Goal: Use online tool/utility: Utilize a website feature to perform a specific function

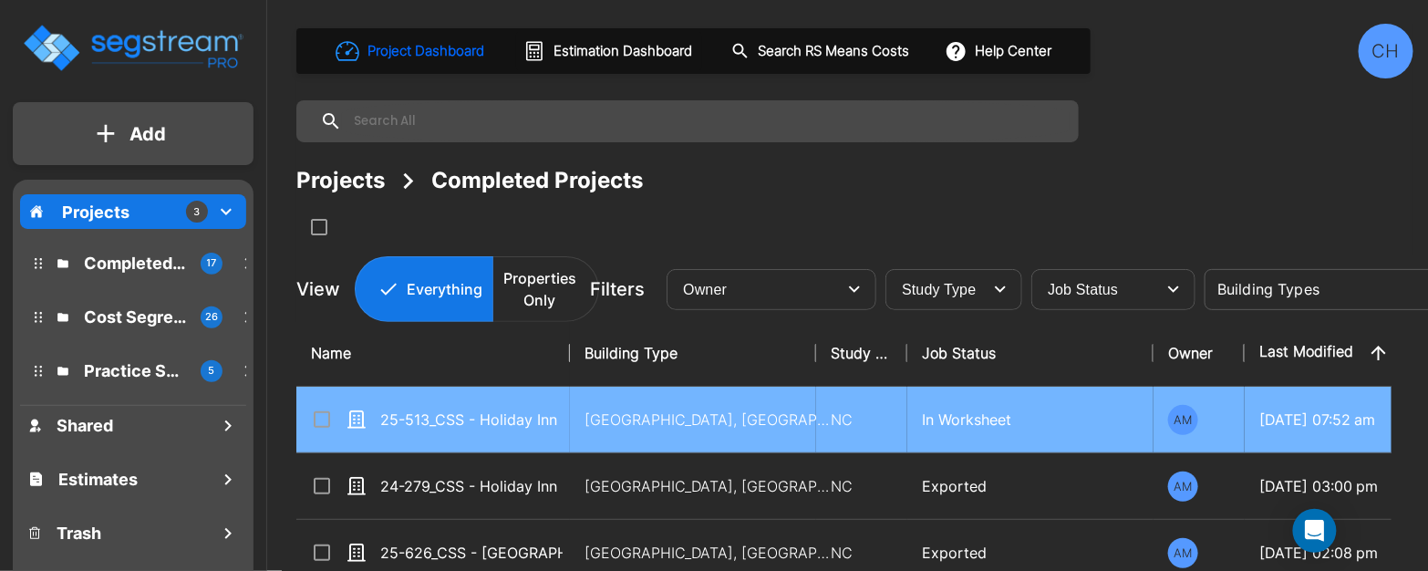
click at [578, 409] on td "Motel-Hotel, Motel-Hotel Site" at bounding box center [693, 420] width 246 height 67
checkbox input "true"
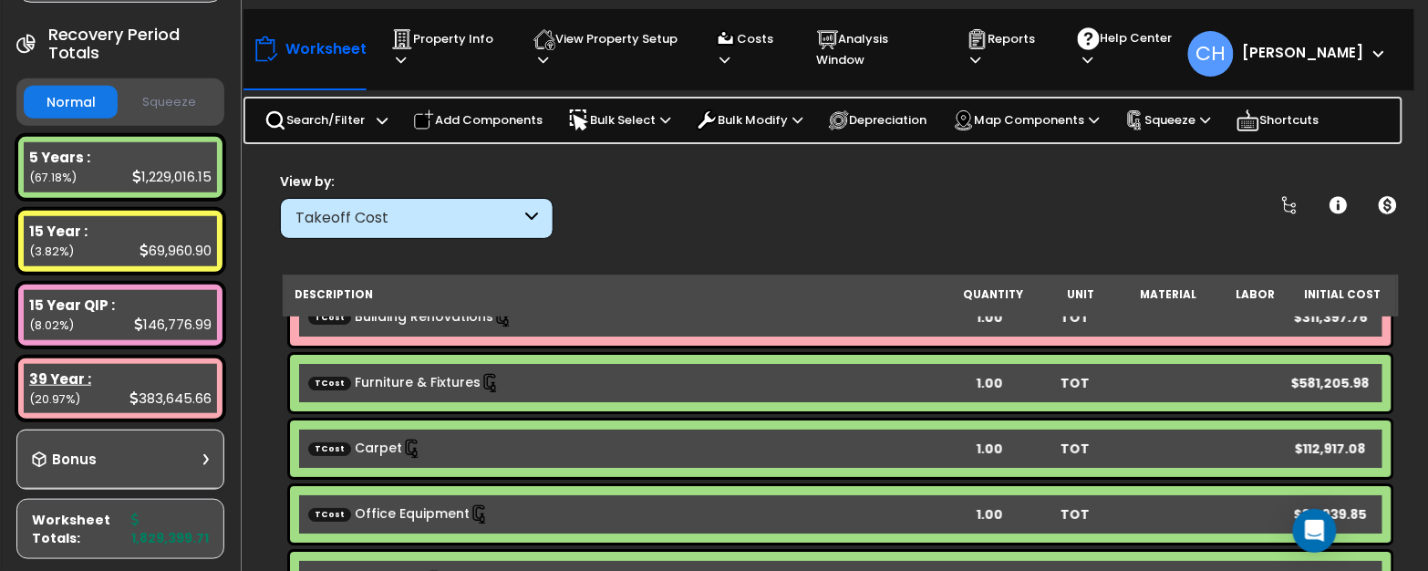
scroll to position [329, 0]
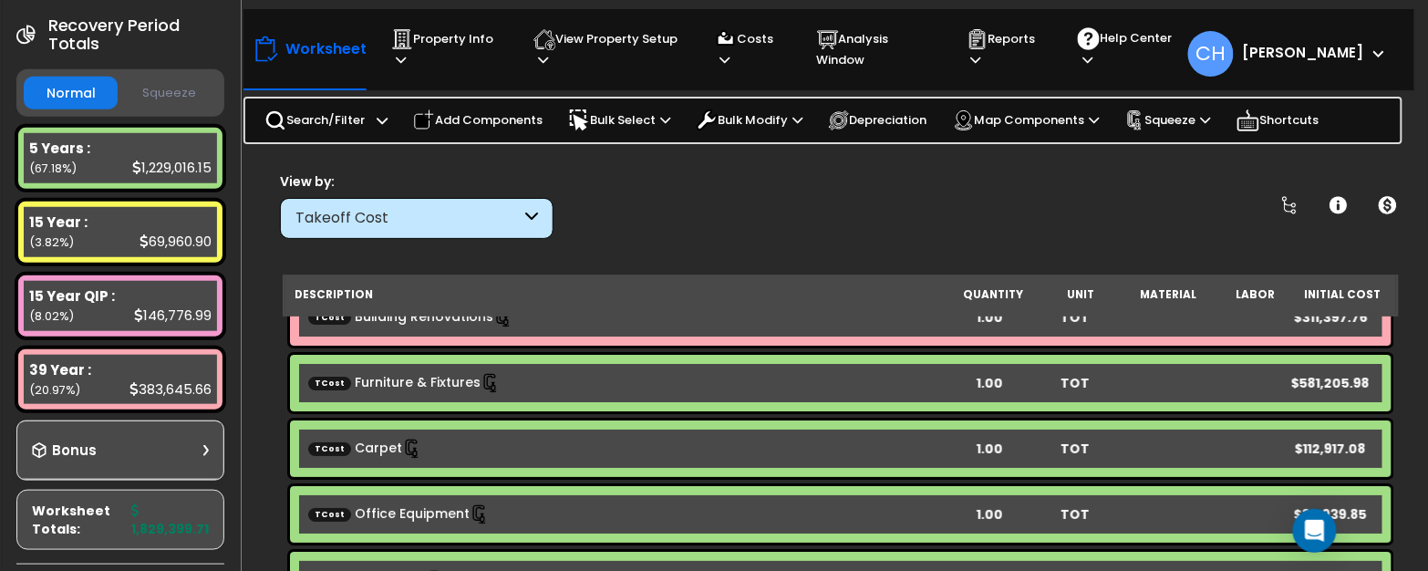
click at [173, 77] on button "Squeeze" at bounding box center [169, 93] width 94 height 32
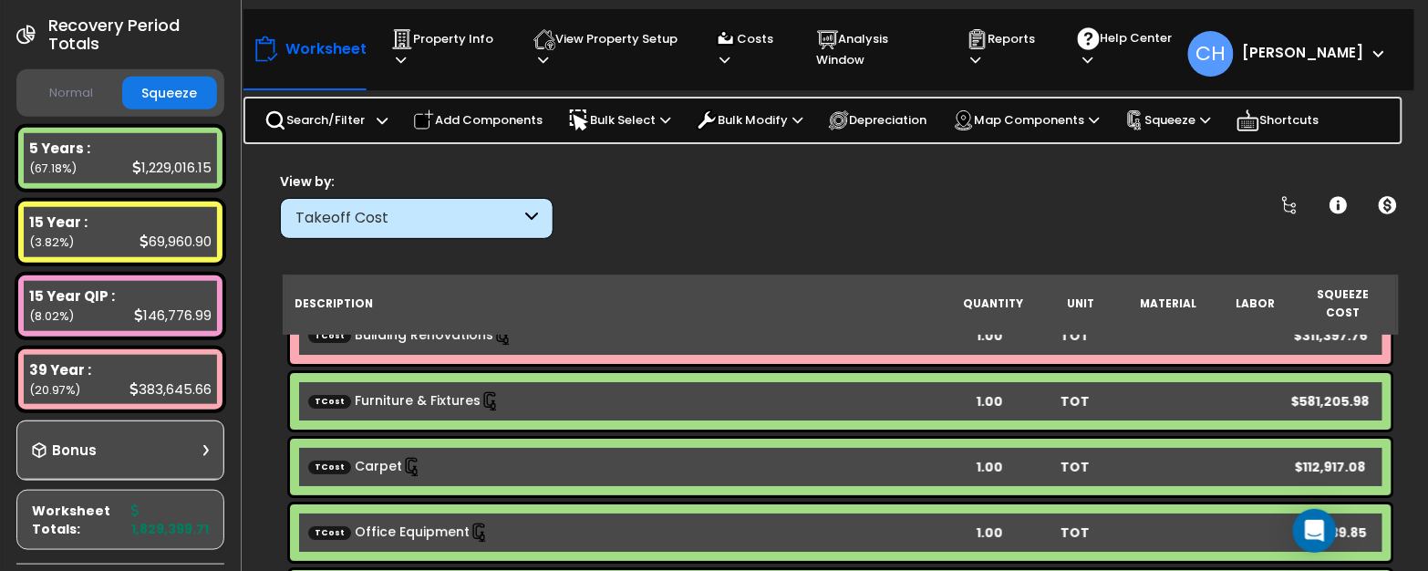
click at [78, 77] on button "Normal" at bounding box center [71, 93] width 94 height 32
